Goal: Information Seeking & Learning: Check status

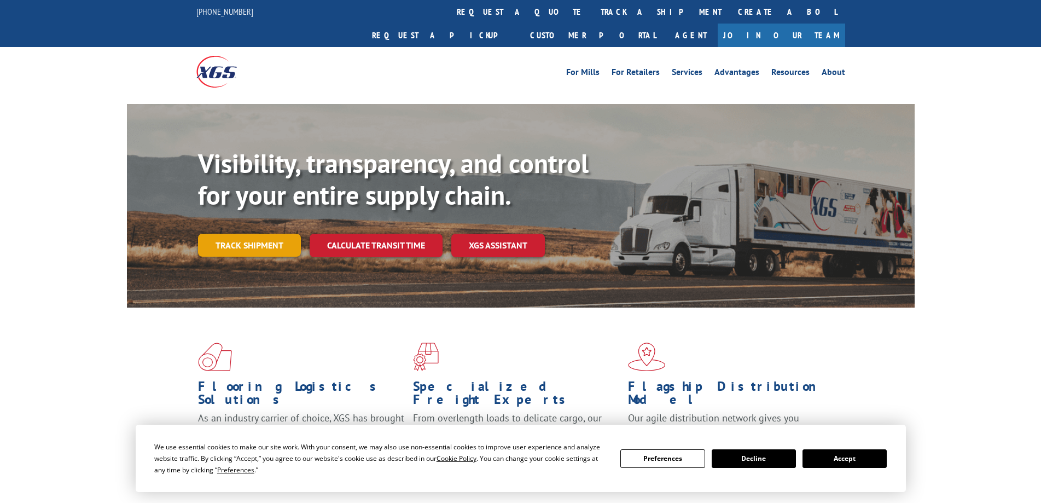
click at [252, 234] on link "Track shipment" at bounding box center [249, 245] width 103 height 23
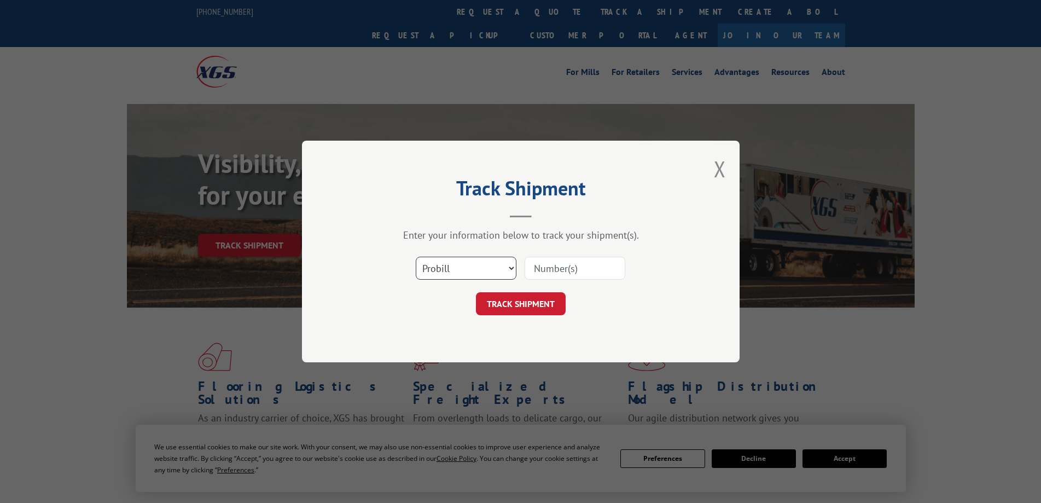
click at [512, 266] on select "Select category... Probill BOL PO" at bounding box center [466, 268] width 101 height 23
select select "bol"
click at [416, 257] on select "Select category... Probill BOL PO" at bounding box center [466, 268] width 101 height 23
click at [534, 269] on input at bounding box center [574, 268] width 101 height 23
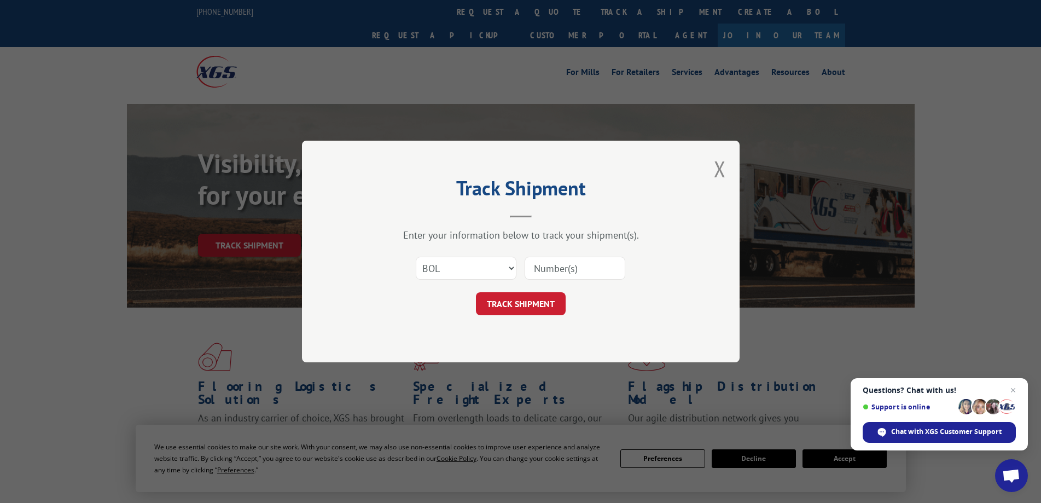
paste input "50870407"
type input "50870407"
click at [532, 305] on button "TRACK SHIPMENT" at bounding box center [521, 303] width 90 height 23
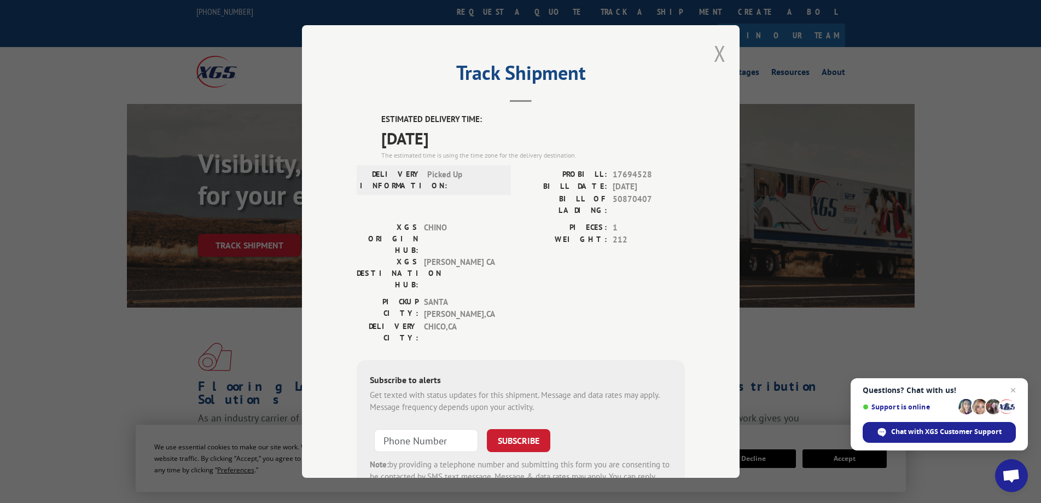
click at [715, 55] on button "Close modal" at bounding box center [720, 53] width 12 height 29
